Goal: Book appointment/travel/reservation

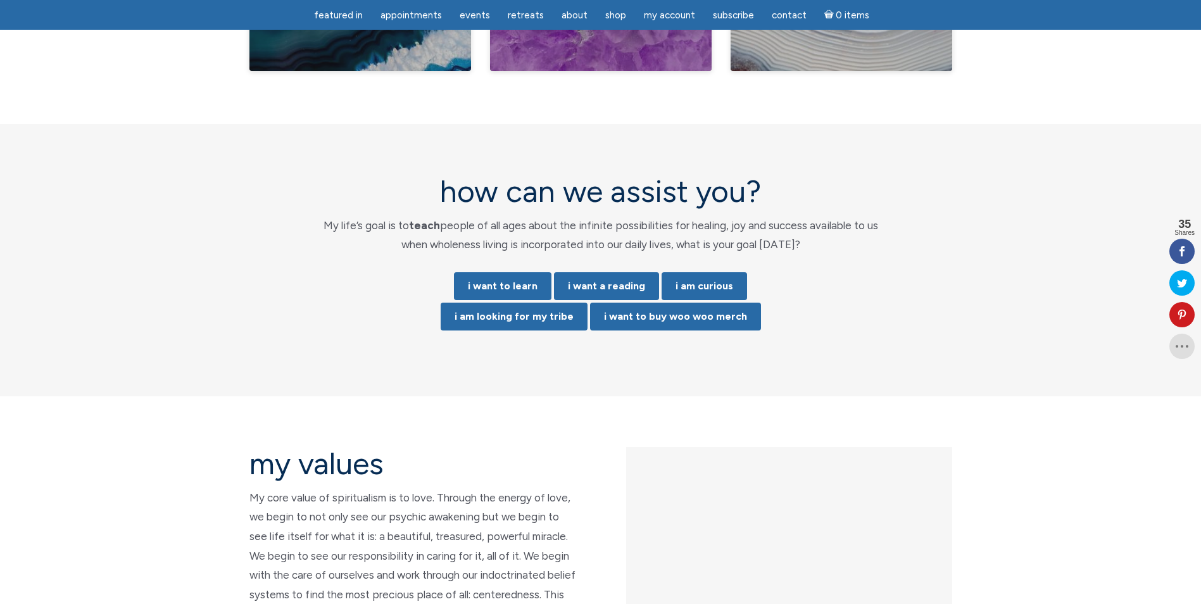
scroll to position [2531, 0]
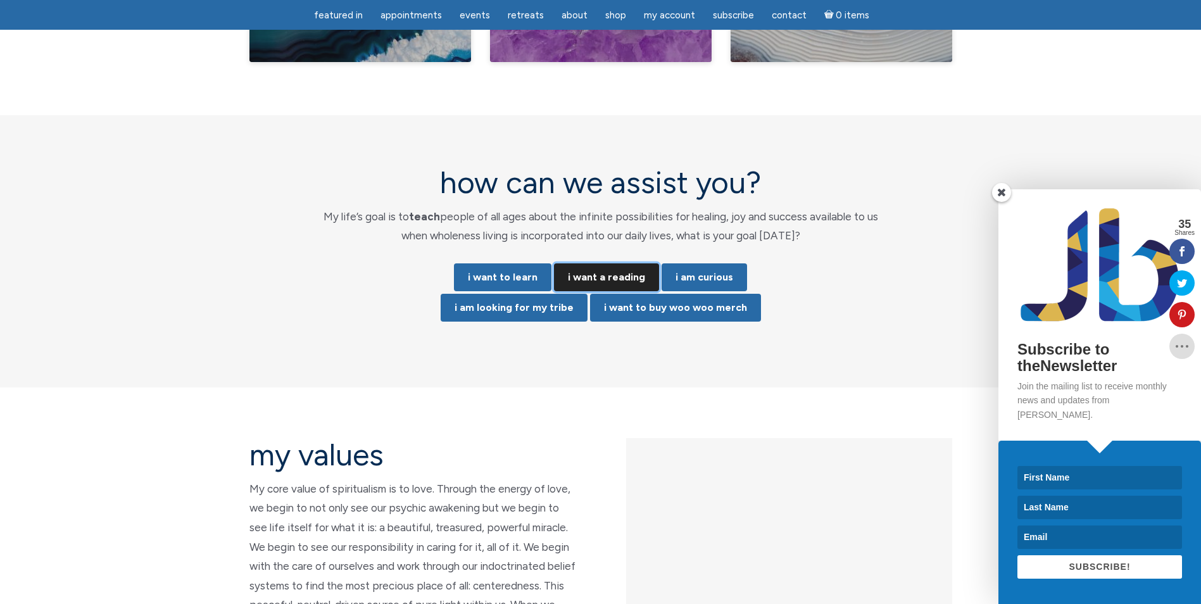
click at [623, 263] on link "i want a reading" at bounding box center [606, 277] width 105 height 28
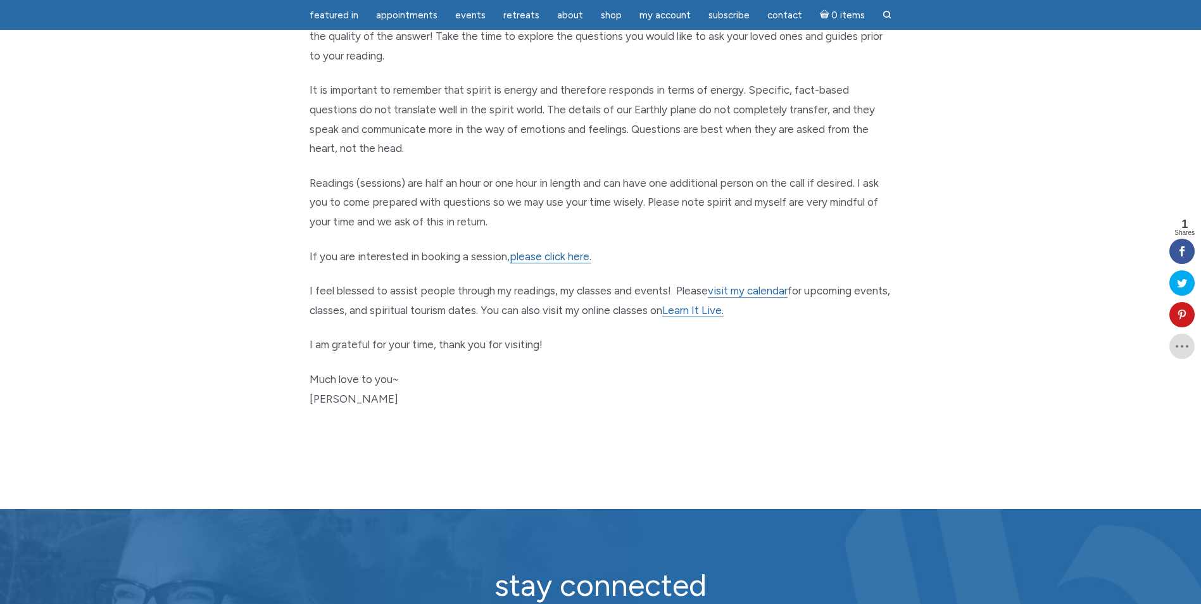
scroll to position [570, 0]
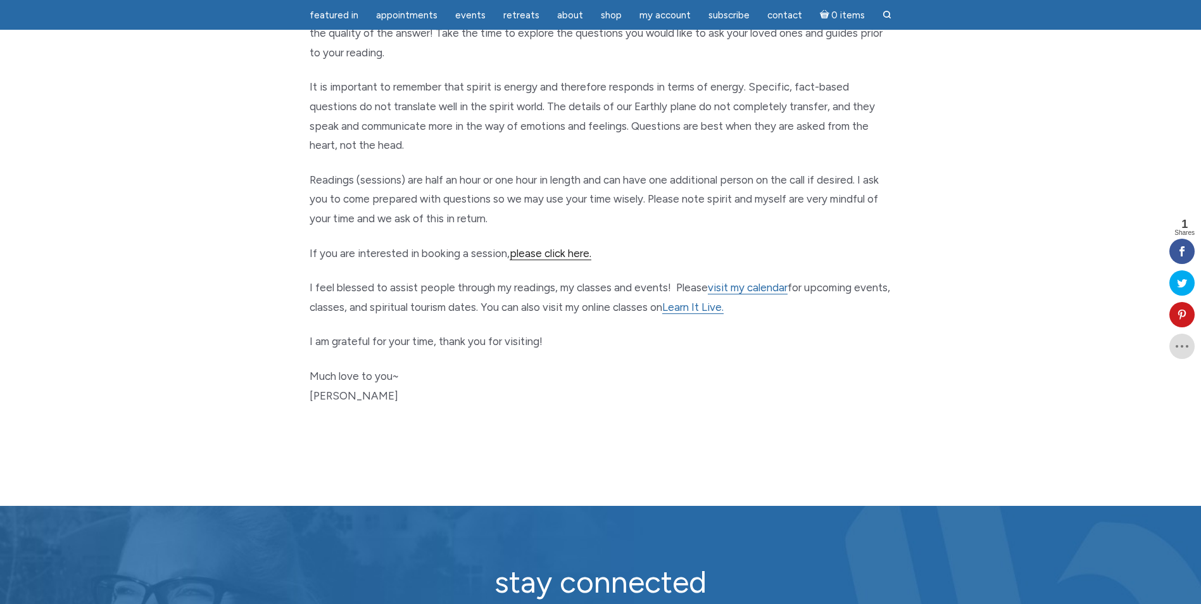
click at [556, 256] on link "please click here." at bounding box center [550, 253] width 82 height 13
